Goal: Task Accomplishment & Management: Complete application form

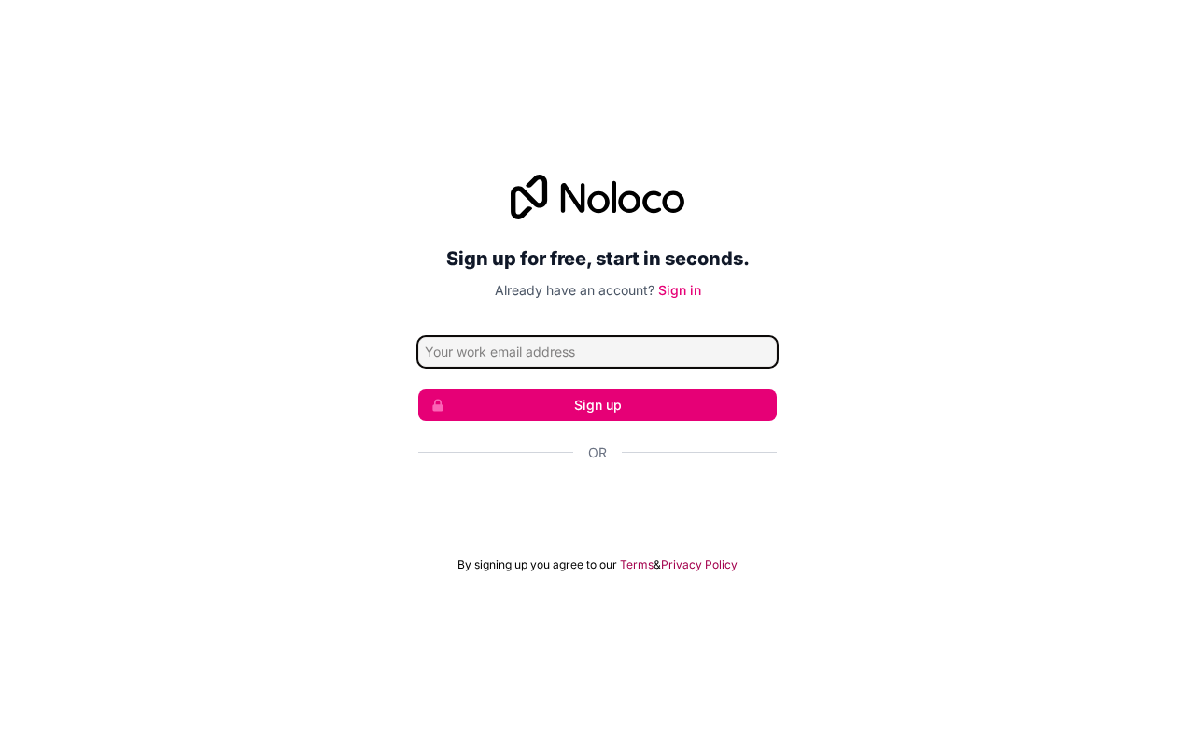
click at [582, 359] on input "Email address" at bounding box center [597, 352] width 359 height 30
type input "alone.lover0078@gmail.com"
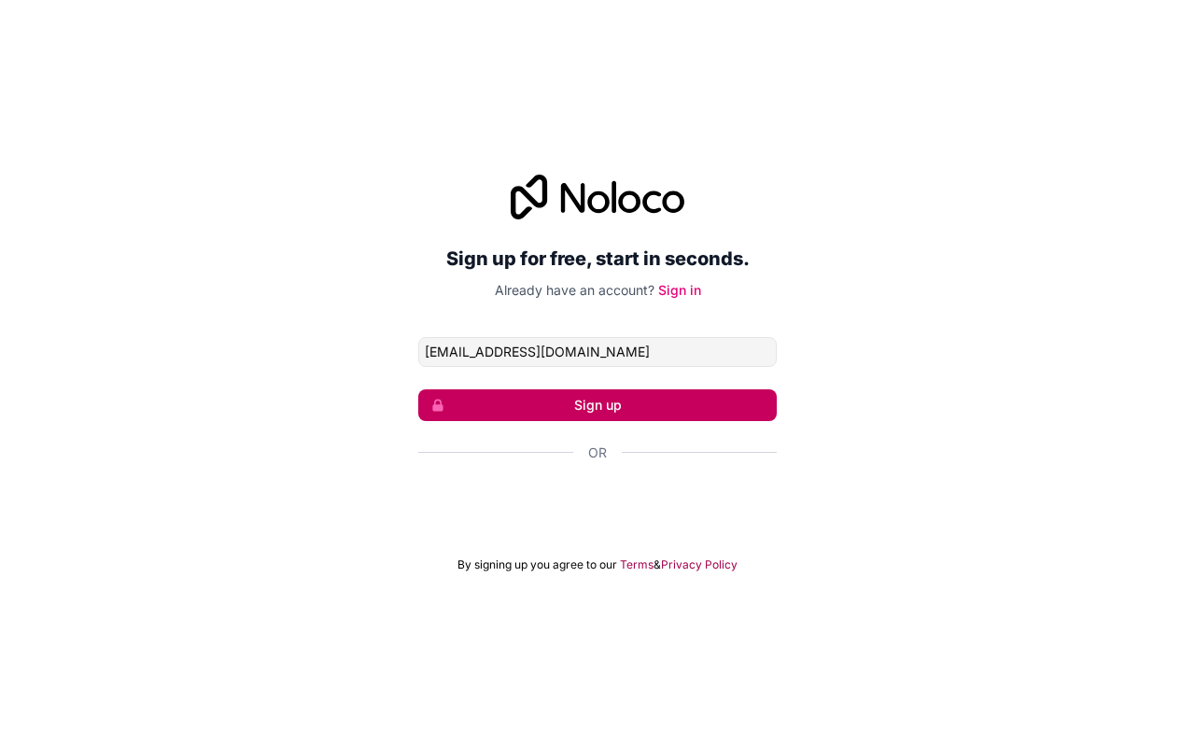
click at [601, 410] on button "Sign up" at bounding box center [597, 405] width 359 height 32
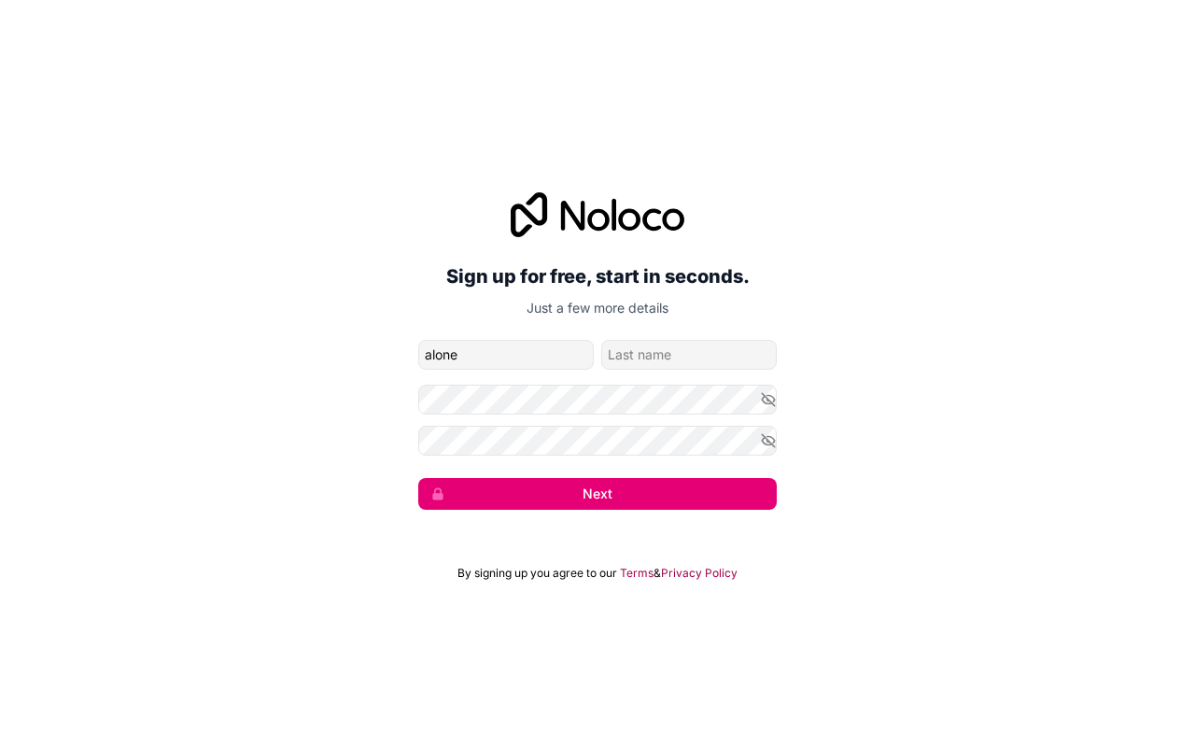
type input "alone"
type input "Lover"
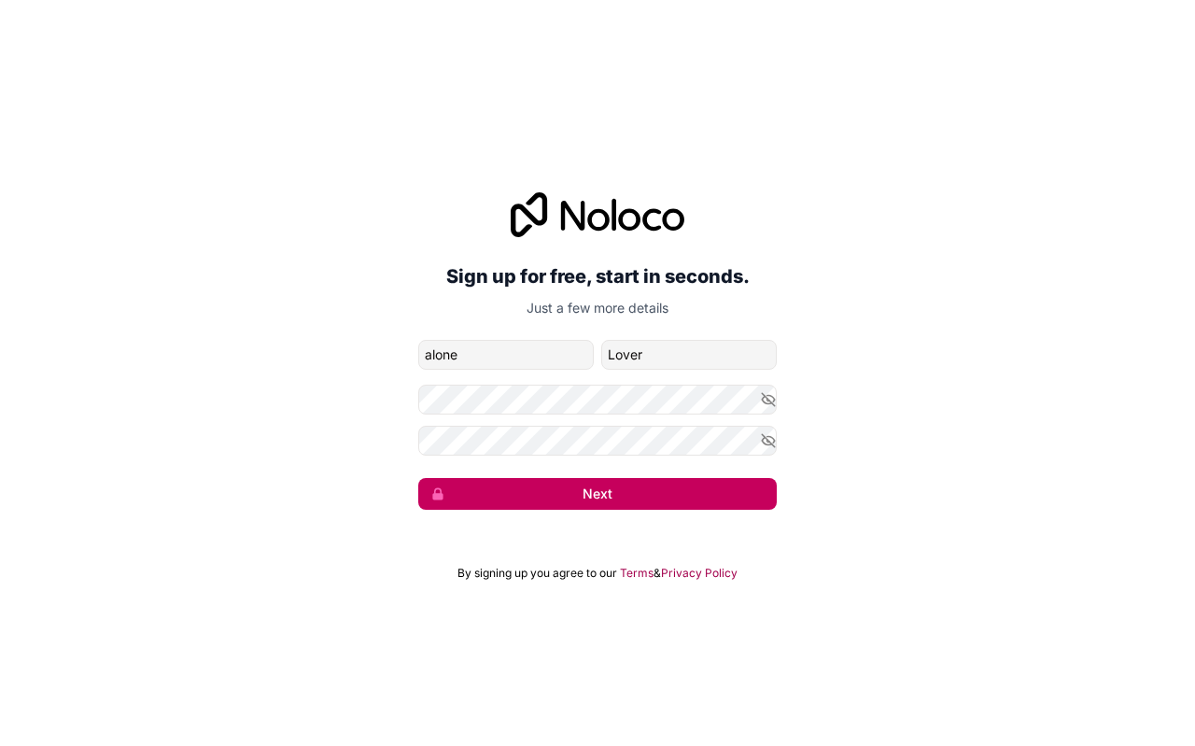
click at [594, 498] on button "Next" at bounding box center [597, 494] width 359 height 32
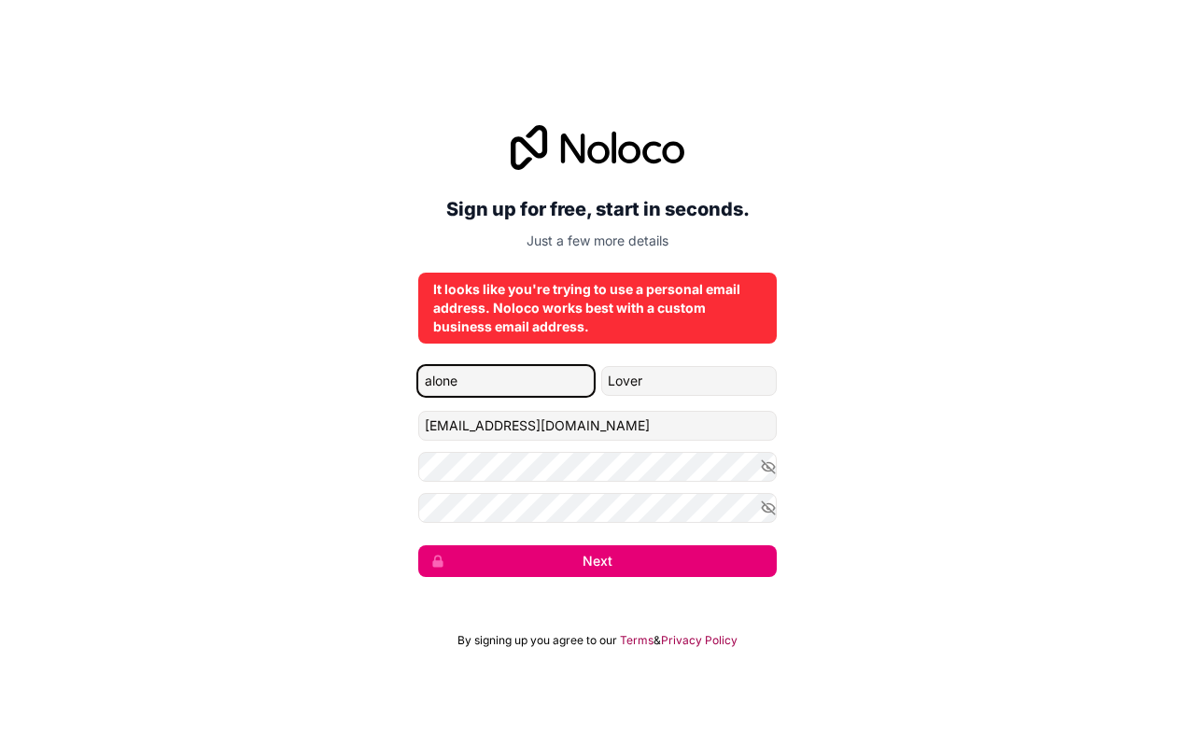
drag, startPoint x: 429, startPoint y: 381, endPoint x: 443, endPoint y: 378, distance: 13.4
click at [429, 381] on input "alone" at bounding box center [506, 381] width 176 height 30
type input "Alone"
click at [418, 545] on button "Next" at bounding box center [597, 561] width 359 height 32
click at [917, 485] on div "Sign up for free, start in seconds. Just a few more details It looks like you'r…" at bounding box center [597, 351] width 1195 height 504
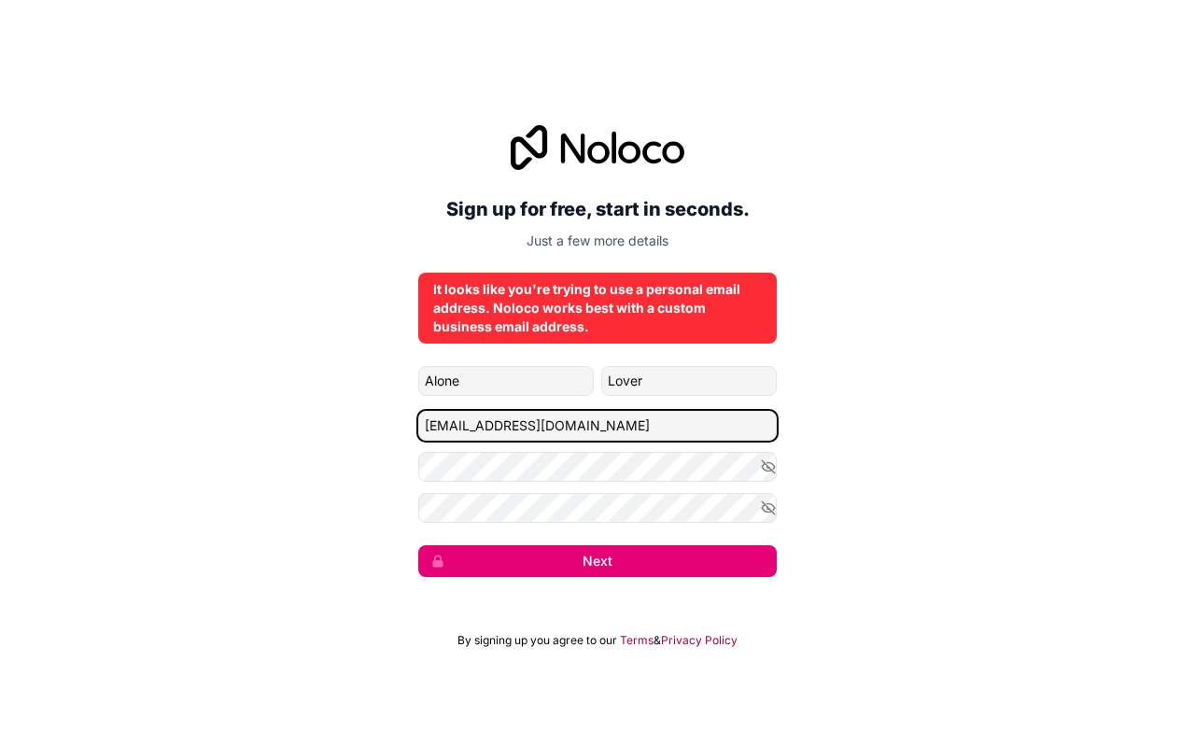
drag, startPoint x: 624, startPoint y: 424, endPoint x: 315, endPoint y: 425, distance: 309.0
click at [315, 425] on div "Sign up for free, start in seconds. Just a few more details It looks like you'r…" at bounding box center [597, 351] width 1195 height 504
type input "e"
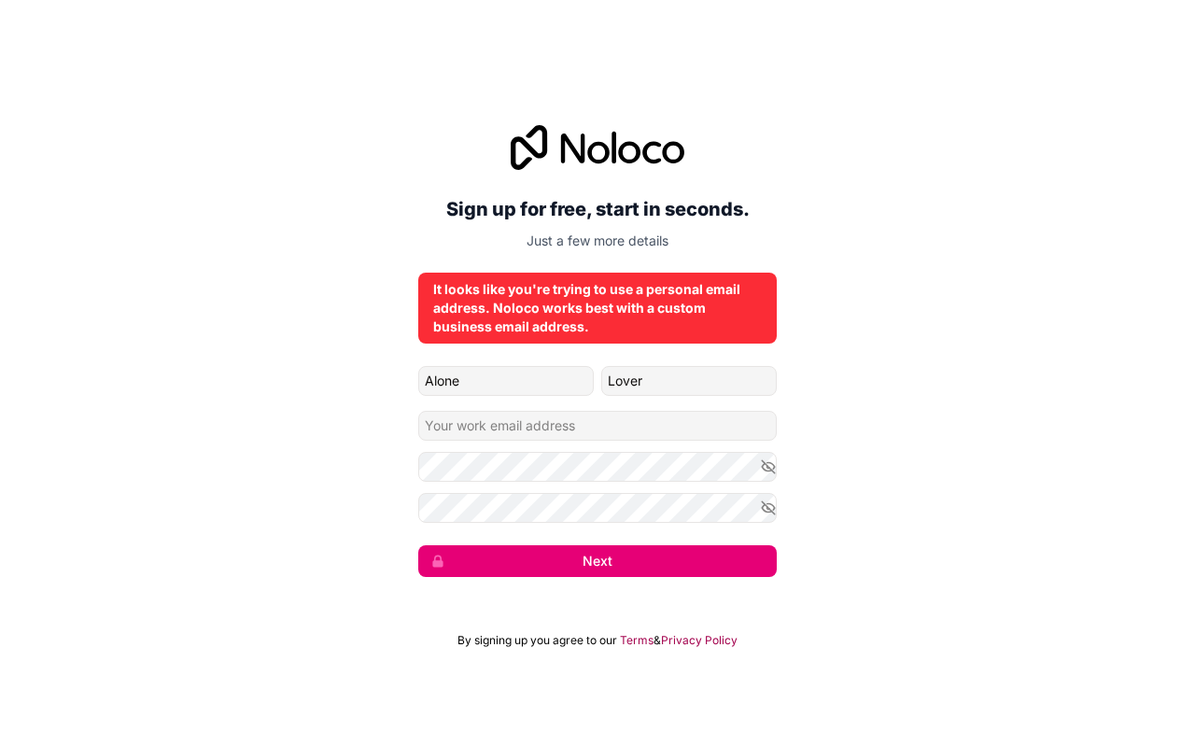
click at [617, 311] on div "It looks like you're trying to use a personal email address. Noloco works best …" at bounding box center [597, 308] width 329 height 56
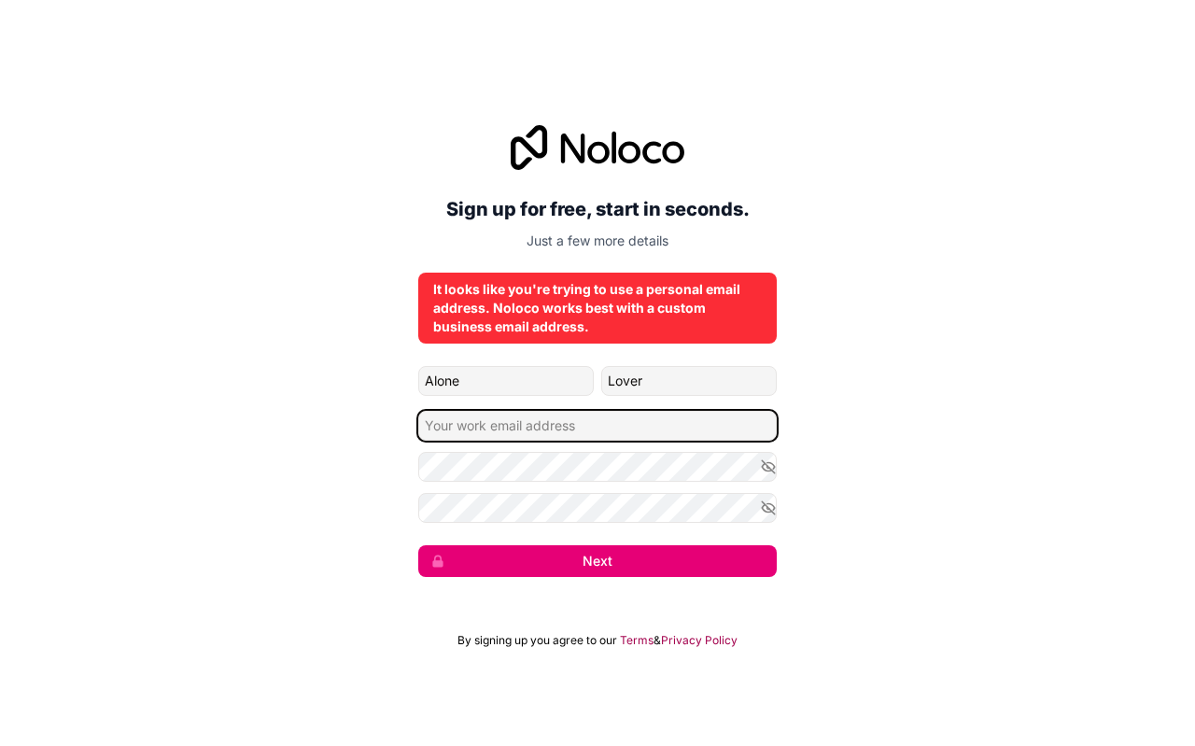
click at [606, 421] on input "Email address" at bounding box center [597, 426] width 359 height 30
type input "alone.lover0078@gmail.com"
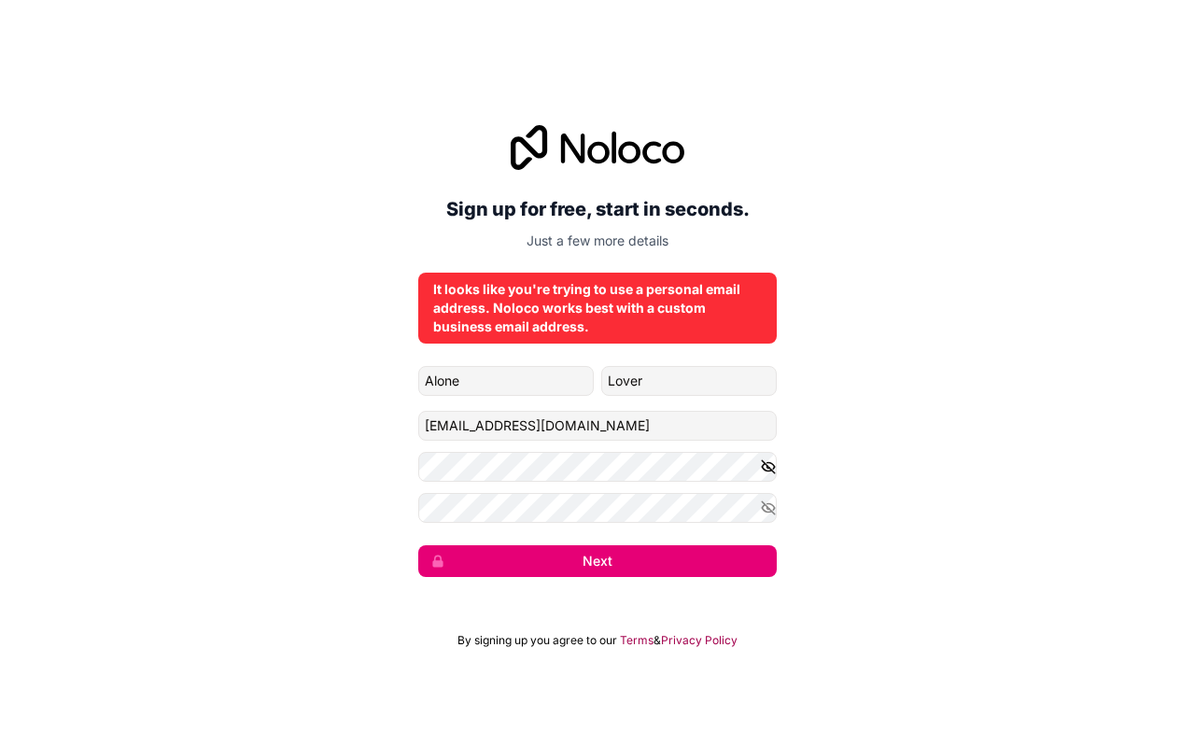
click at [762, 471] on icon "button" at bounding box center [768, 466] width 17 height 17
click at [762, 508] on icon "button" at bounding box center [768, 507] width 17 height 17
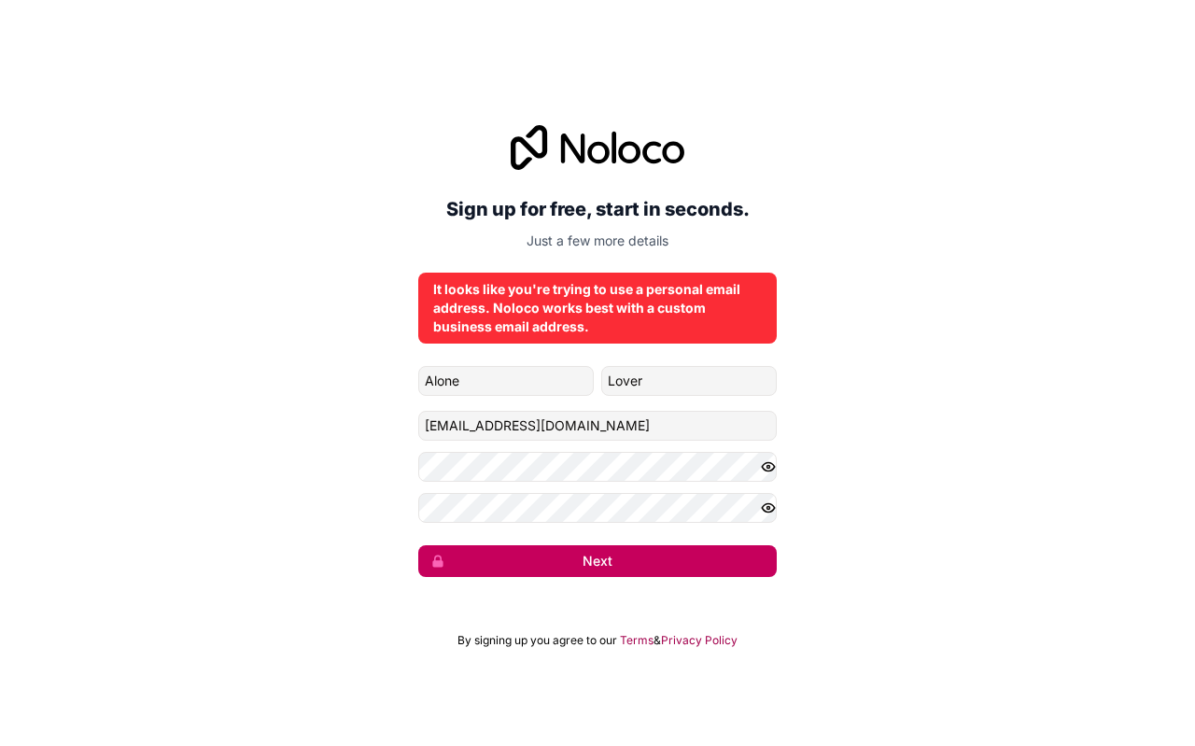
click at [729, 551] on button "Next" at bounding box center [597, 561] width 359 height 32
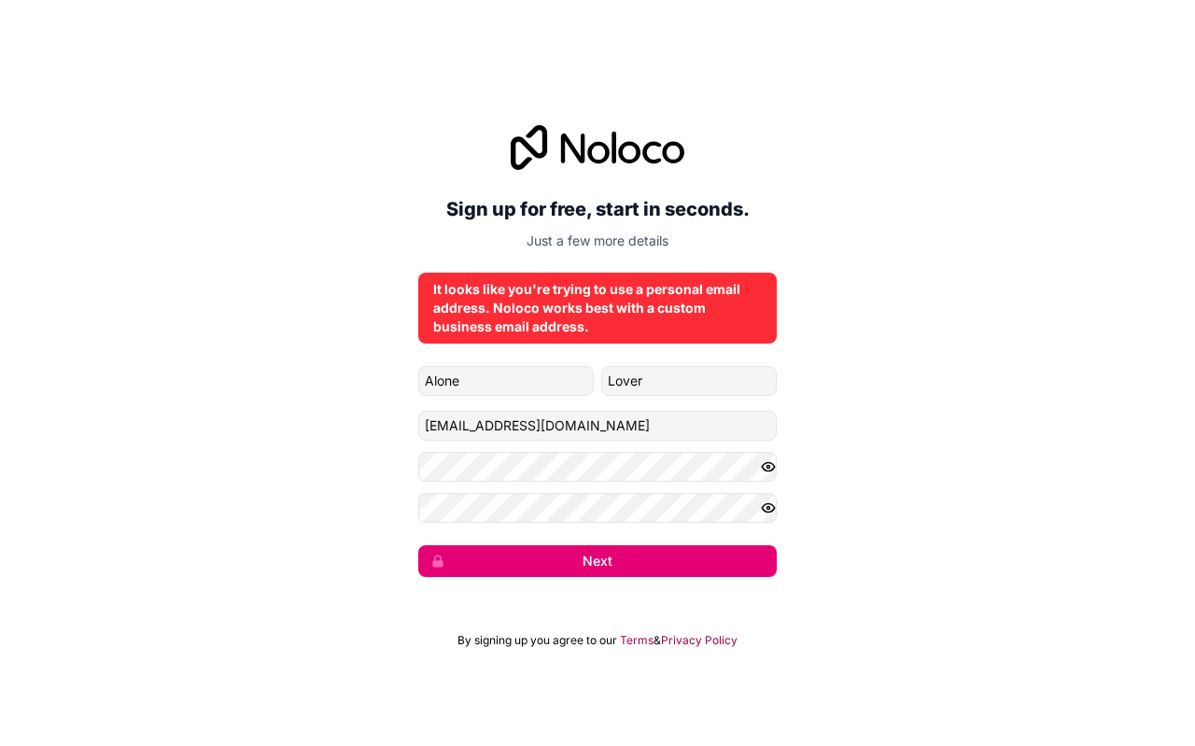
click at [616, 288] on div "It looks like you're trying to use a personal email address. Noloco works best …" at bounding box center [597, 308] width 329 height 56
click at [595, 249] on p "Just a few more details" at bounding box center [597, 241] width 359 height 19
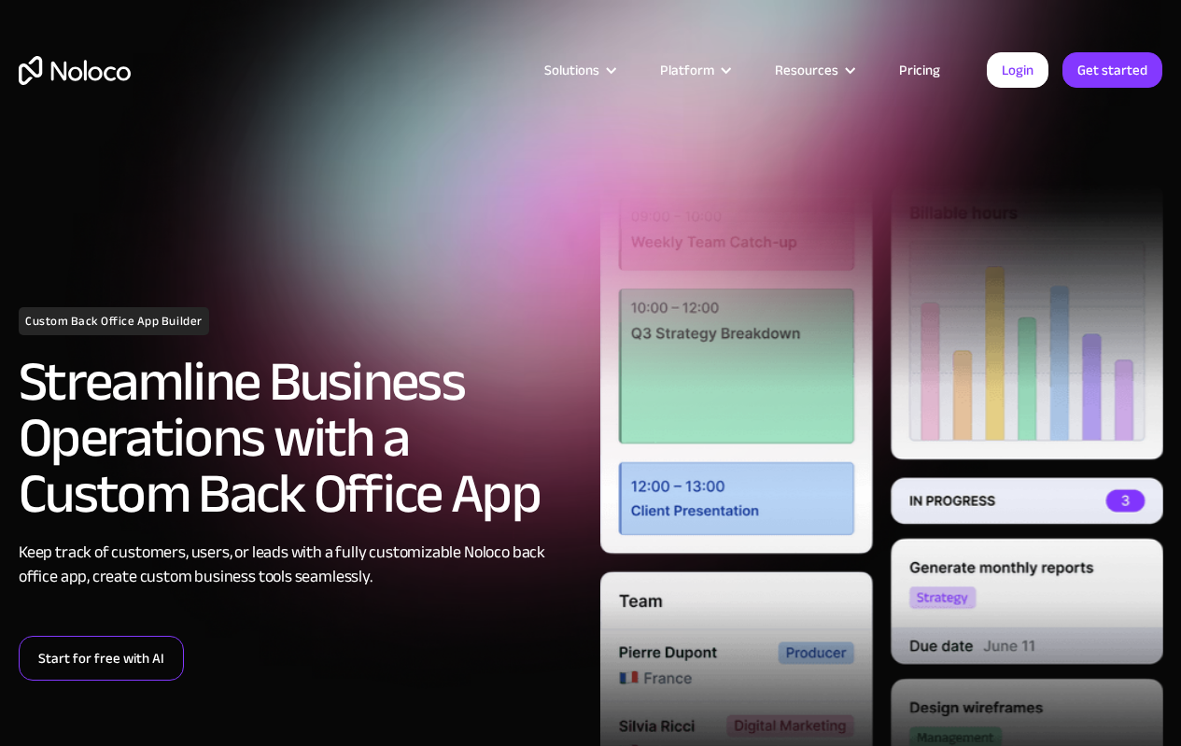
click at [136, 656] on link "Start for free with AI" at bounding box center [101, 658] width 165 height 45
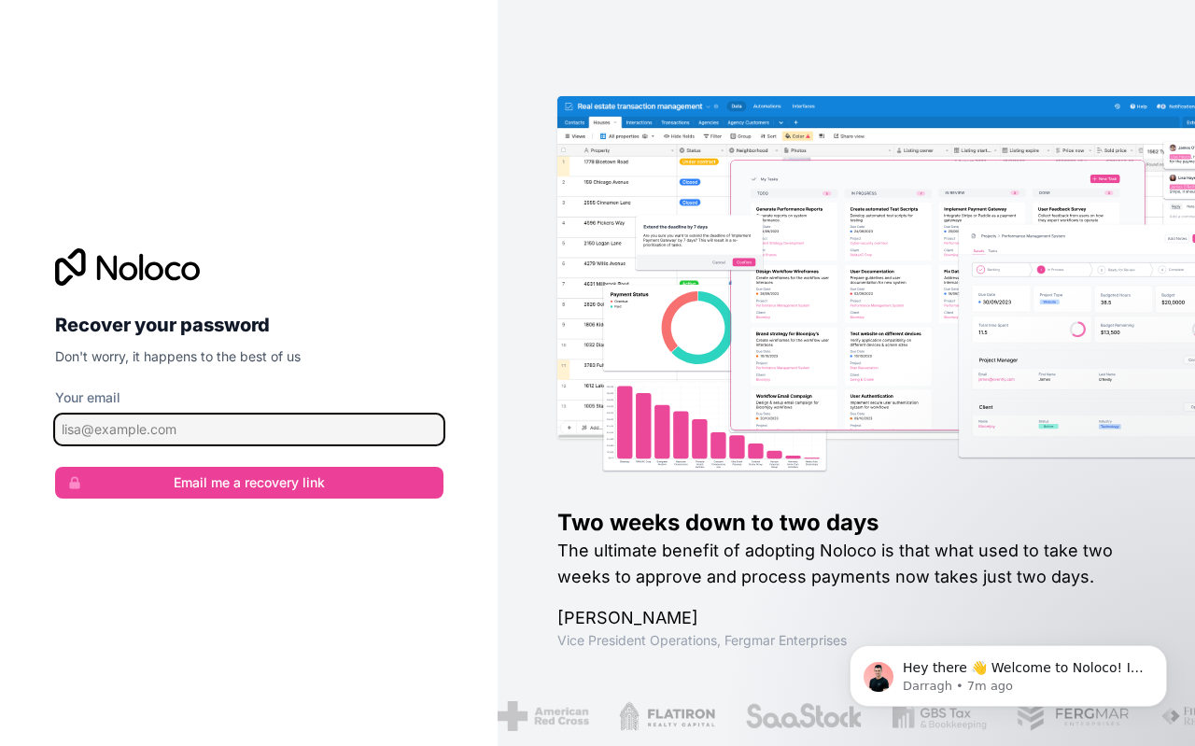
click at [316, 434] on input "Your email" at bounding box center [249, 430] width 388 height 30
type input "alone.lover0078@gmail.com"
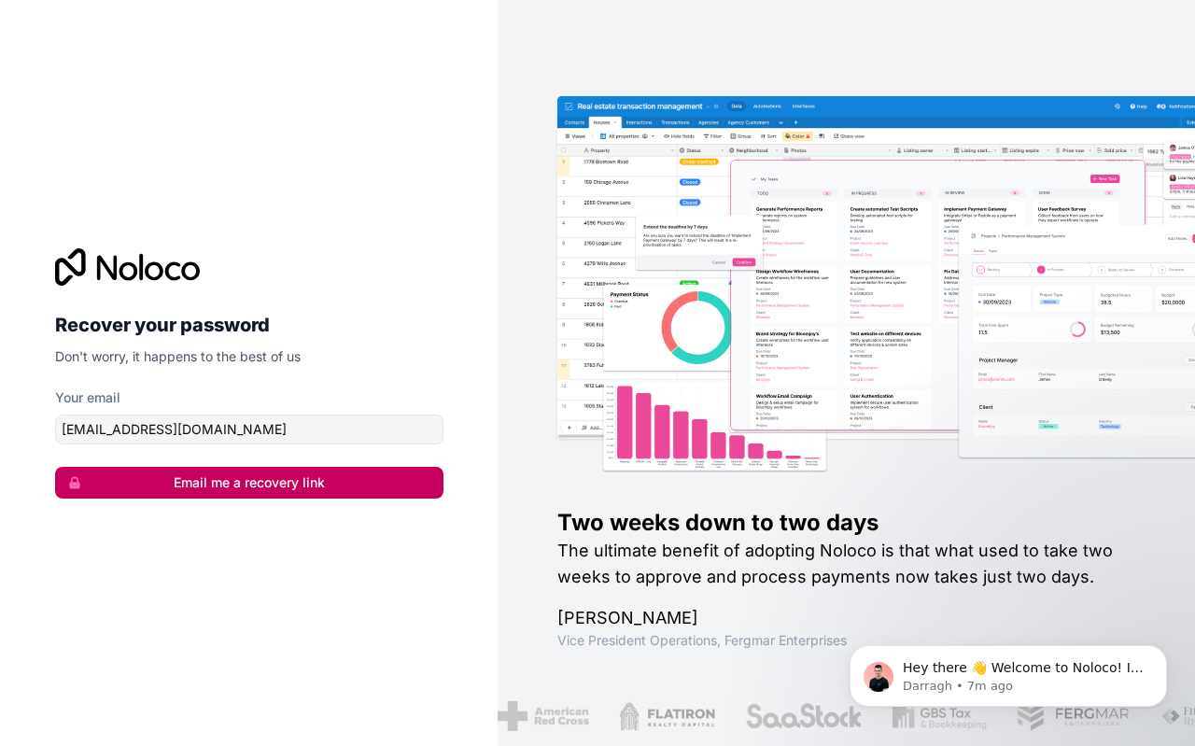
click at [299, 491] on button "Email me a recovery link" at bounding box center [249, 483] width 388 height 32
